Goal: Information Seeking & Learning: Understand process/instructions

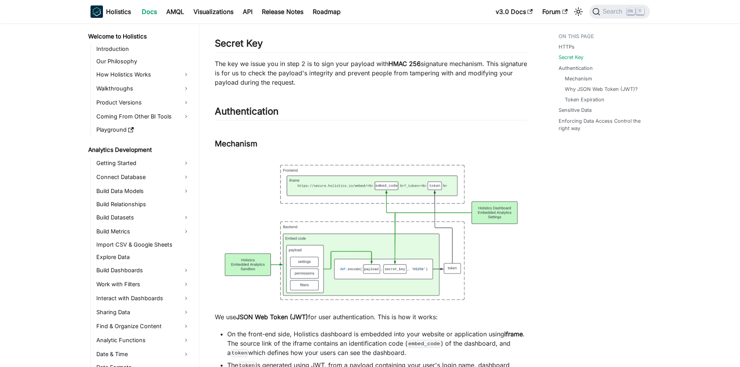
scroll to position [687, 0]
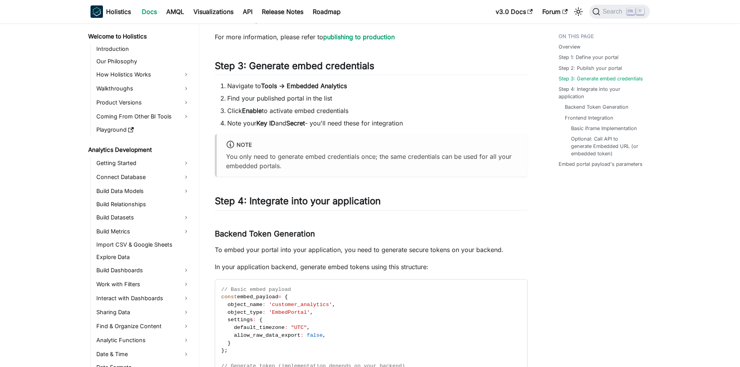
scroll to position [843, 0]
